Goal: Information Seeking & Learning: Learn about a topic

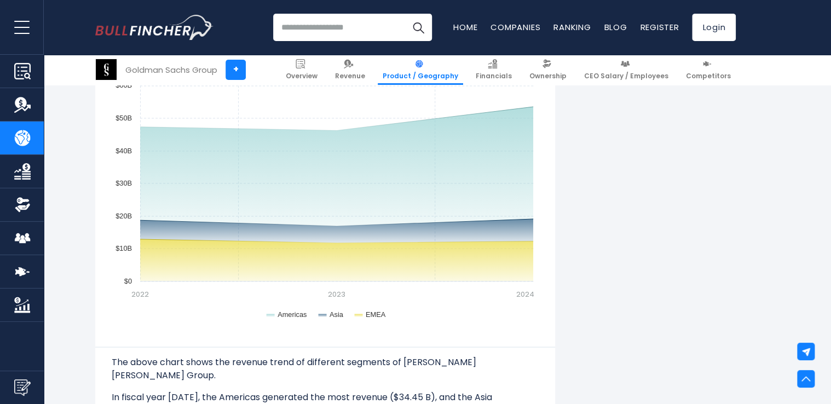
scroll to position [911, 0]
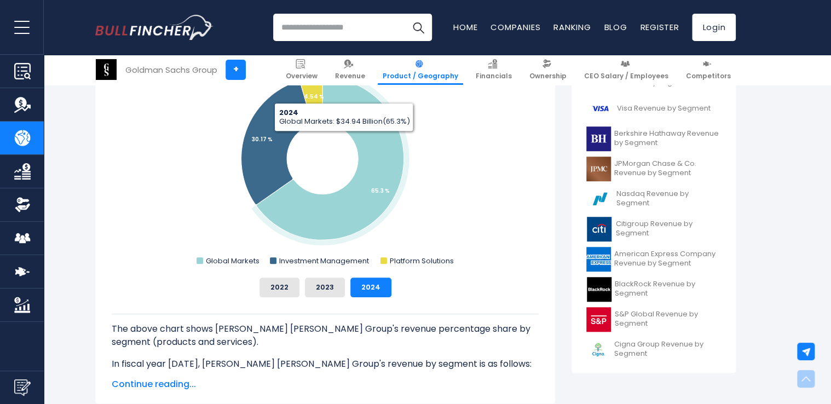
scroll to position [351, 0]
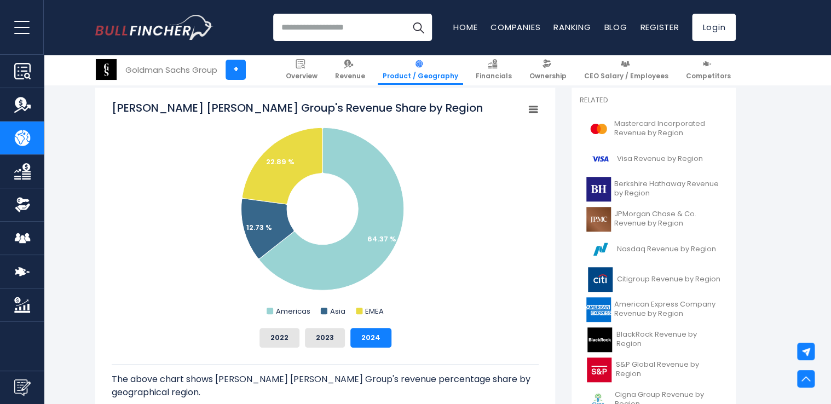
scroll to position [282, 0]
